Goal: Information Seeking & Learning: Learn about a topic

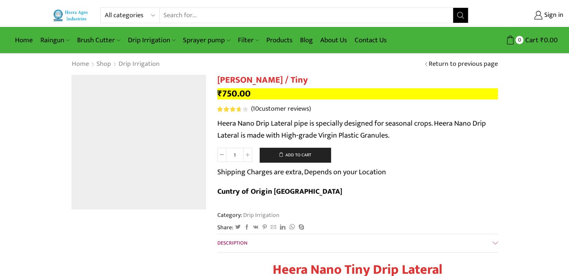
click at [155, 180] on img at bounding box center [138, 142] width 135 height 135
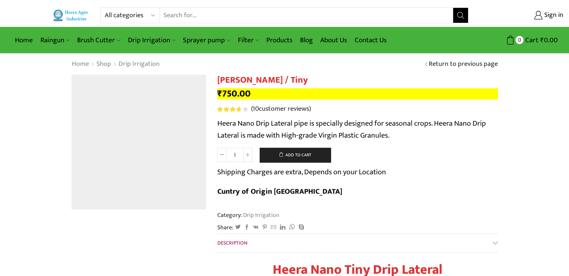
click at [155, 180] on img at bounding box center [138, 142] width 135 height 135
drag, startPoint x: 155, startPoint y: 180, endPoint x: 318, endPoint y: 247, distance: 177.2
click at [318, 259] on strong "Heera Nano Tiny Drip Lateral" at bounding box center [358, 270] width 170 height 22
